Goal: Check status: Check status

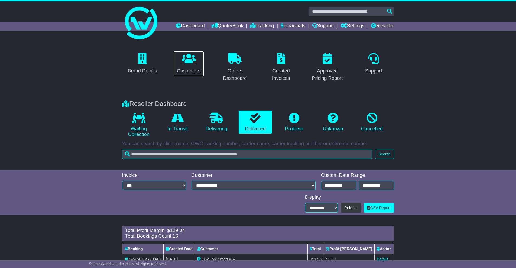
click at [189, 60] on icon at bounding box center [189, 58] width 14 height 11
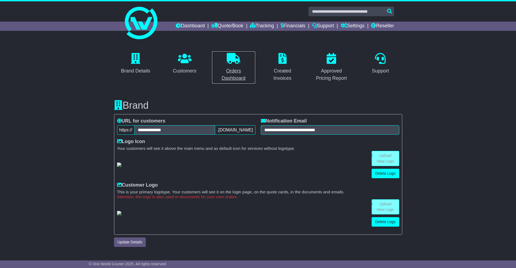
click at [233, 65] on link "Orders Dashboard" at bounding box center [234, 67] width 44 height 33
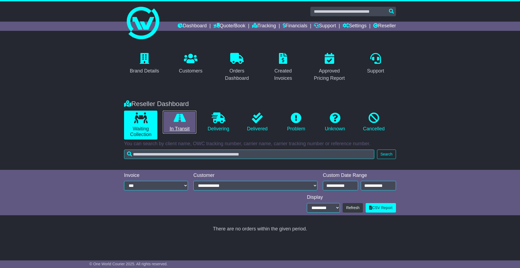
click at [181, 123] on icon at bounding box center [180, 118] width 12 height 11
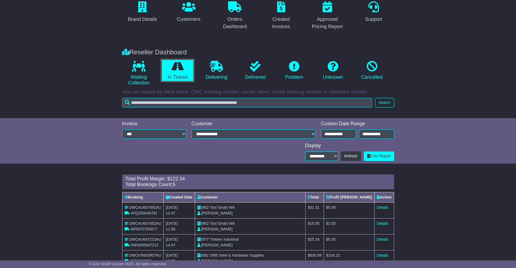
scroll to position [81, 0]
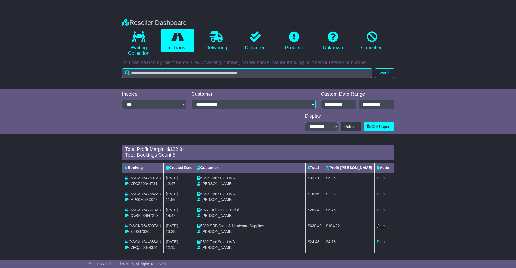
click at [380, 227] on link "Details" at bounding box center [383, 226] width 12 height 4
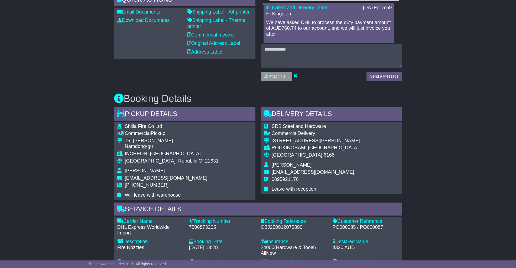
scroll to position [220, 0]
